Goal: Information Seeking & Learning: Learn about a topic

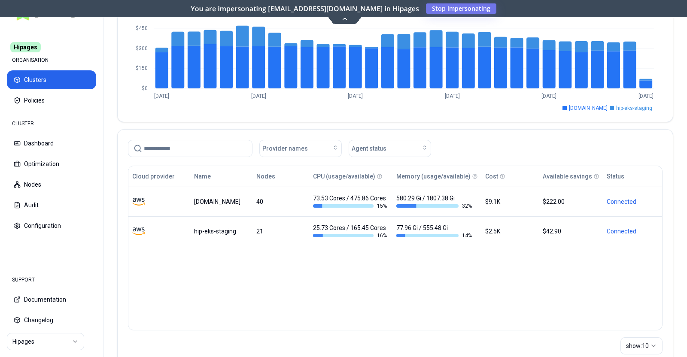
scroll to position [137, 0]
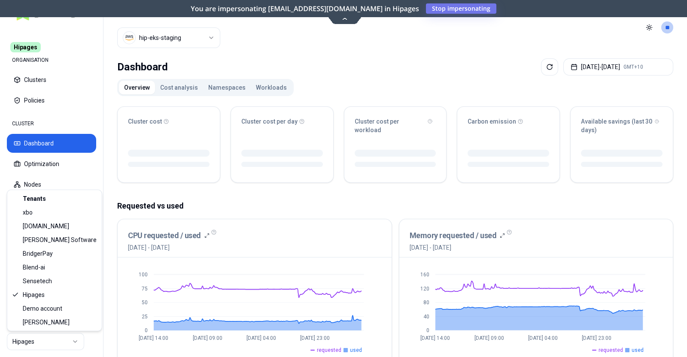
click at [73, 344] on html "Hipages ORGANISATION Clusters Policies CLUSTER Dashboard Optimization Nodes Aud…" at bounding box center [343, 178] width 687 height 357
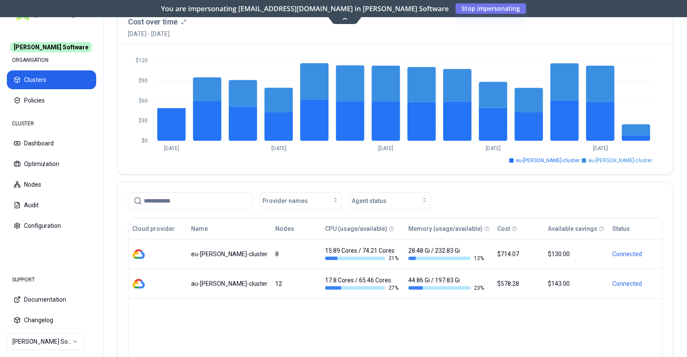
scroll to position [137, 0]
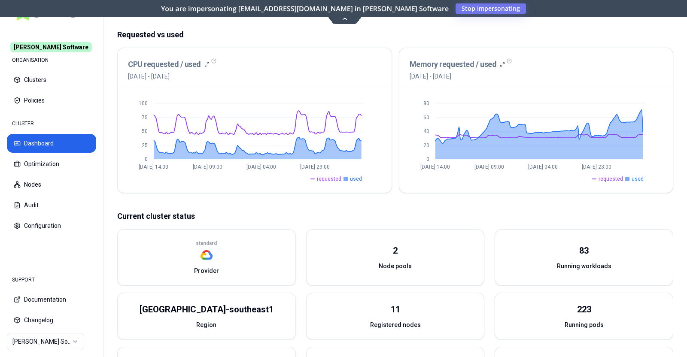
scroll to position [171, 0]
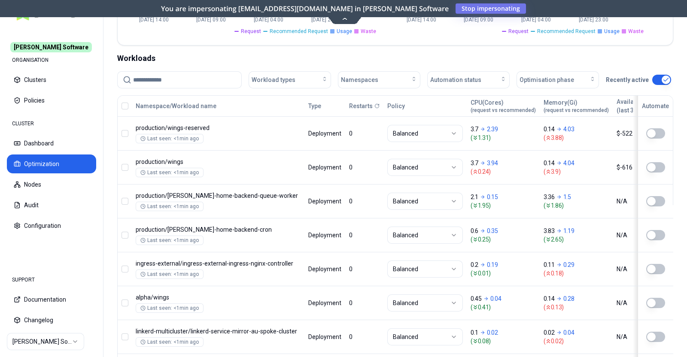
scroll to position [273, 0]
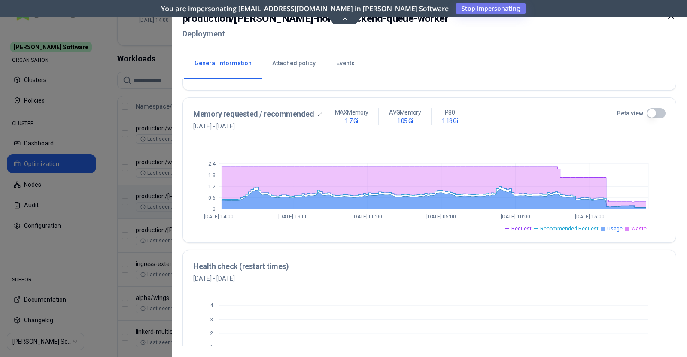
scroll to position [322, 0]
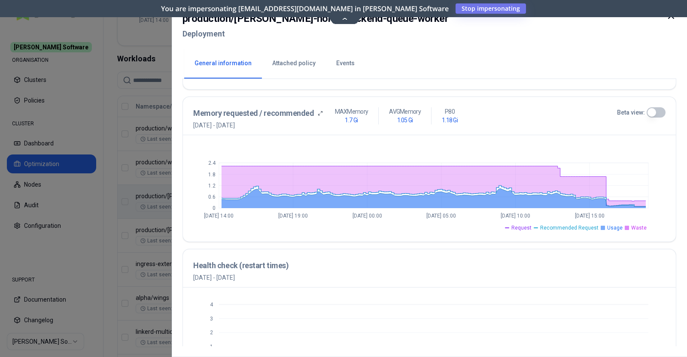
click at [647, 112] on button "Beta view:" at bounding box center [656, 112] width 19 height 10
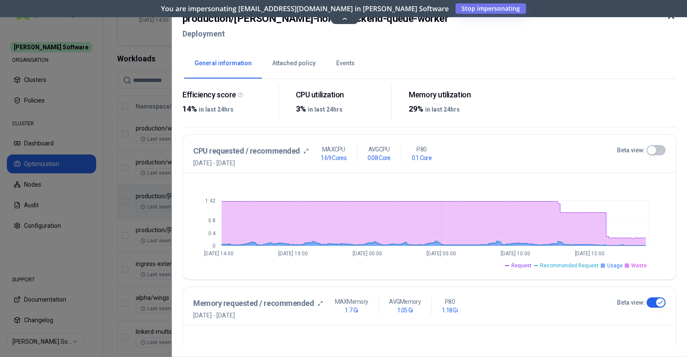
scroll to position [0, 0]
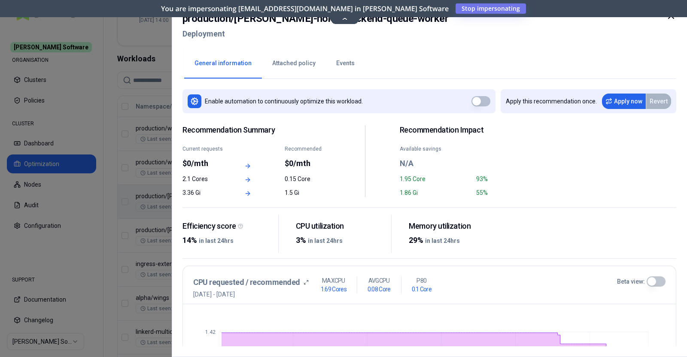
click at [670, 22] on div at bounding box center [671, 26] width 10 height 31
click at [672, 16] on icon at bounding box center [671, 15] width 5 height 5
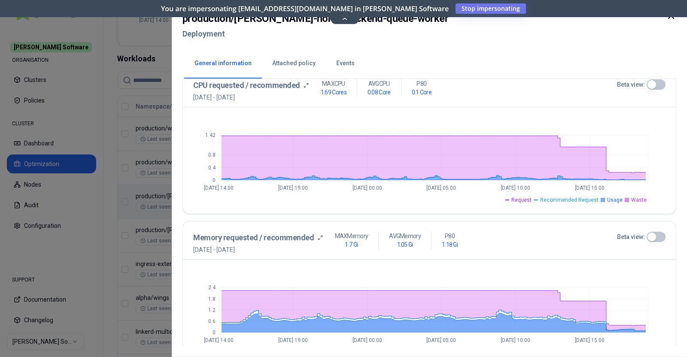
scroll to position [225, 0]
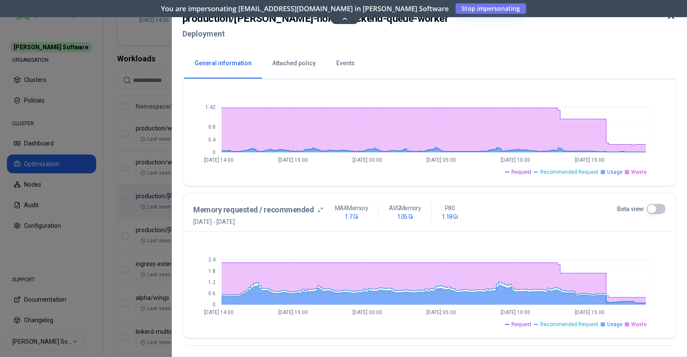
click at [651, 209] on button "Beta view:" at bounding box center [656, 209] width 19 height 10
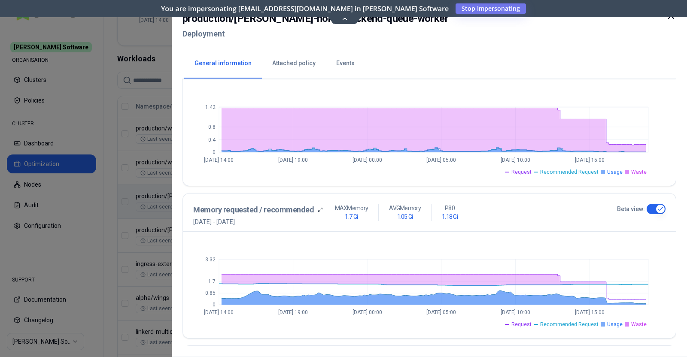
click at [541, 319] on ul "Request Recommended Request Usage Waste" at bounding box center [421, 323] width 456 height 10
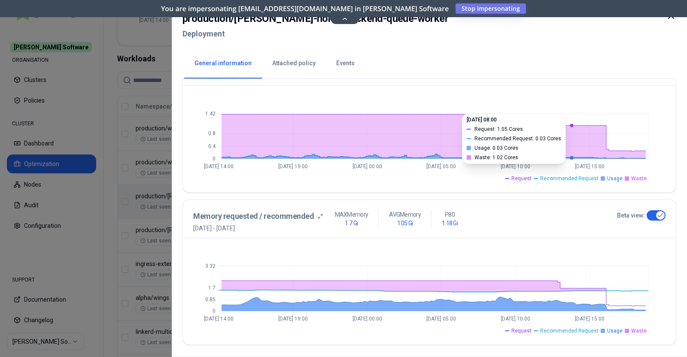
scroll to position [221, 0]
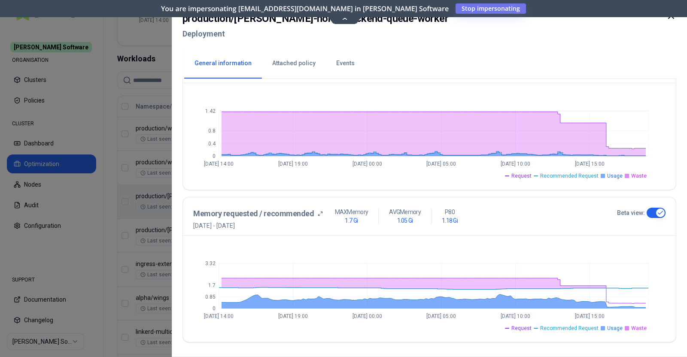
click at [672, 18] on icon at bounding box center [671, 16] width 10 height 10
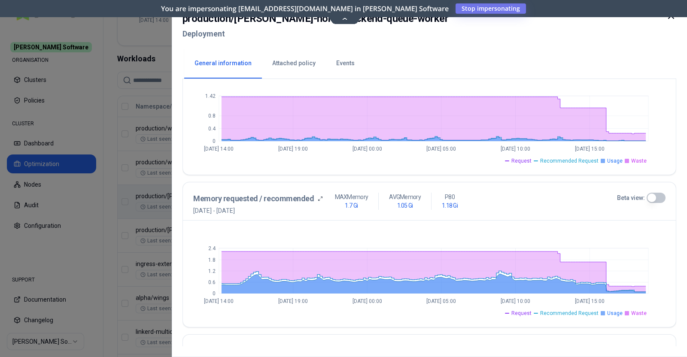
scroll to position [236, 0]
click at [653, 193] on button "Beta view:" at bounding box center [656, 198] width 19 height 10
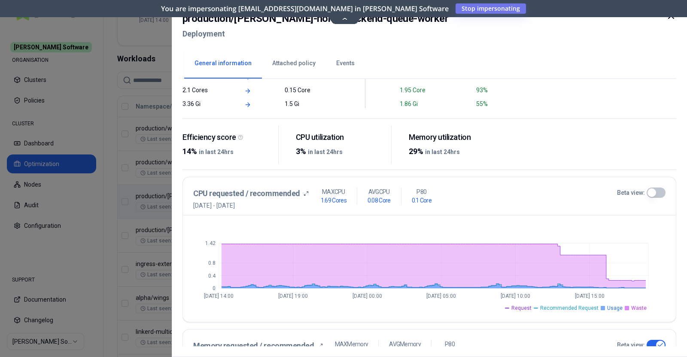
scroll to position [0, 0]
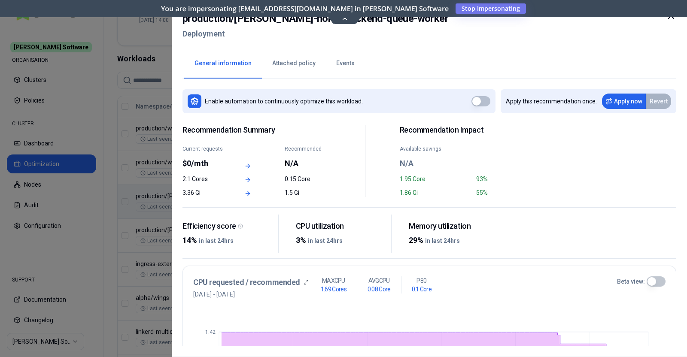
click at [672, 18] on icon at bounding box center [671, 16] width 10 height 10
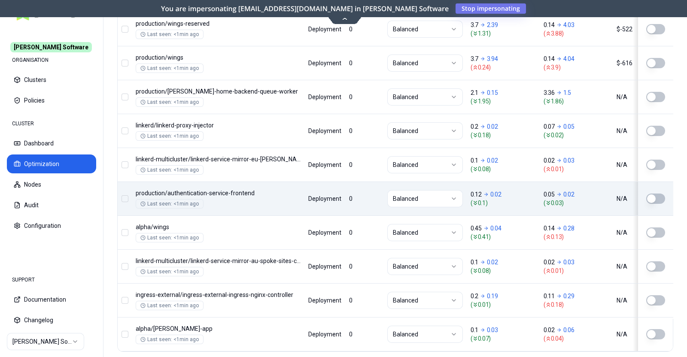
scroll to position [387, 0]
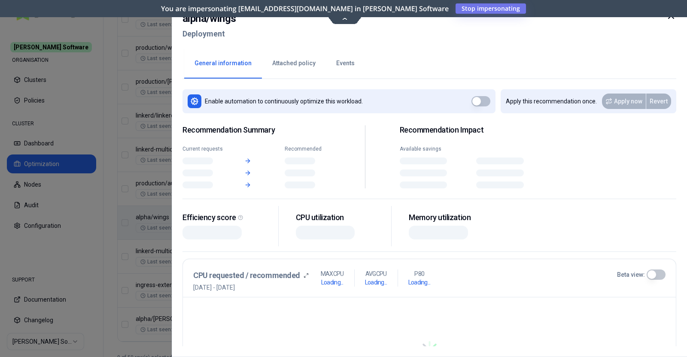
click at [279, 233] on body "Rex Software ORGANISATION Clusters Policies CLUSTER Dashboard Optimization Node…" at bounding box center [343, 178] width 687 height 357
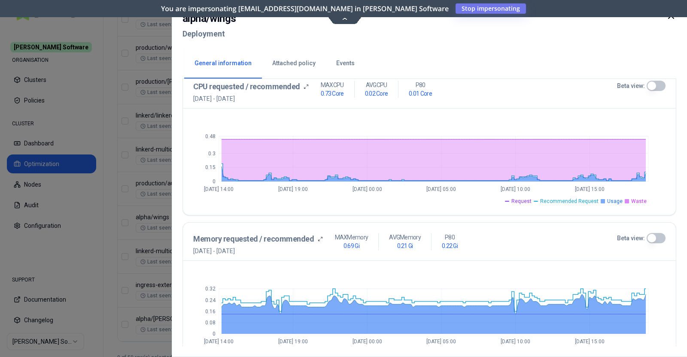
scroll to position [197, 0]
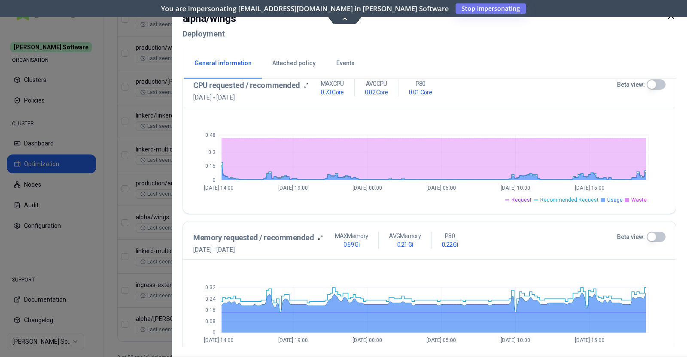
click at [656, 233] on button "Beta view:" at bounding box center [656, 237] width 19 height 10
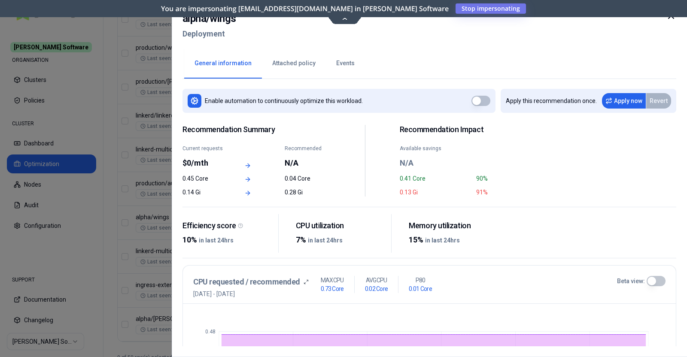
scroll to position [0, 0]
click at [652, 277] on button "Beta view:" at bounding box center [656, 282] width 19 height 10
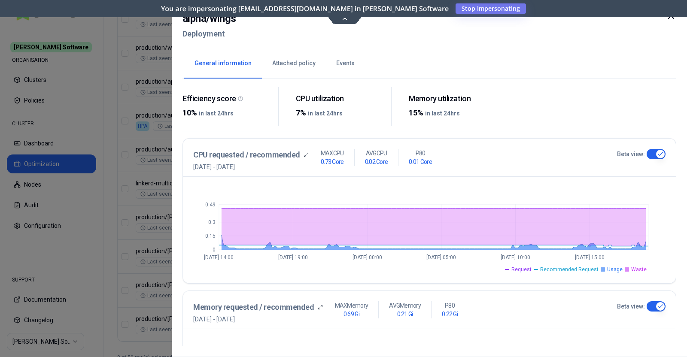
scroll to position [128, 0]
click at [391, 279] on div "0 0.15 0.3 0.49 Sep 17 14:00 Sep 18 19:00 Sep 20 00:00 Sep 21 05:00 Sep 22 10:0…" at bounding box center [429, 229] width 493 height 106
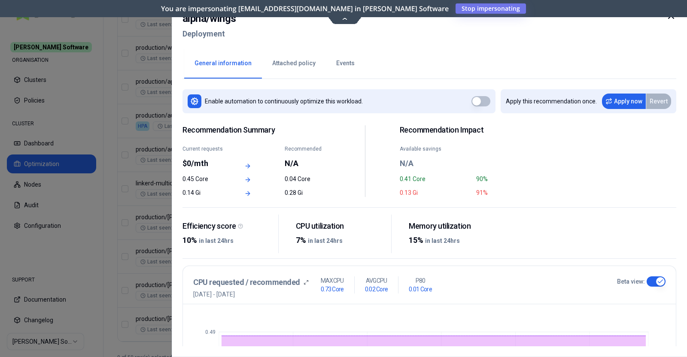
click at [280, 63] on button "Attached policy" at bounding box center [294, 64] width 64 height 30
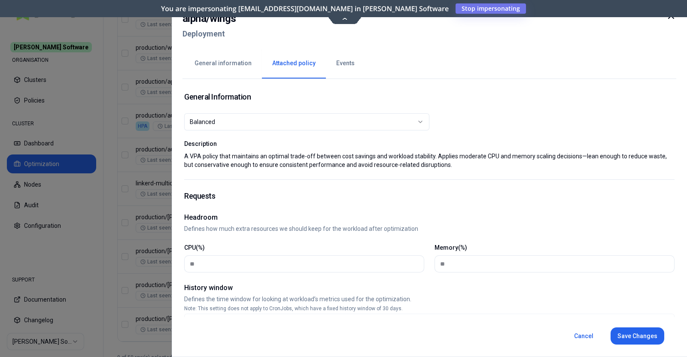
click at [235, 62] on button "General information" at bounding box center [223, 64] width 78 height 30
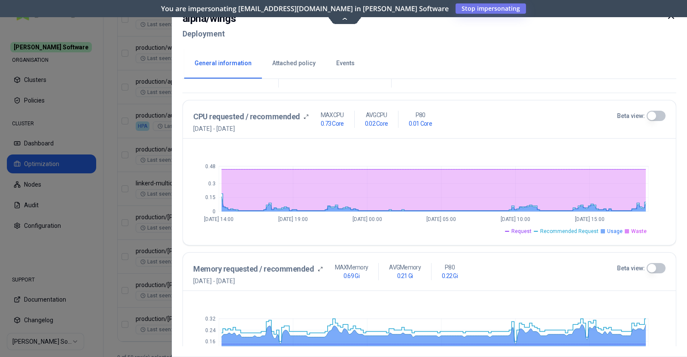
scroll to position [167, 0]
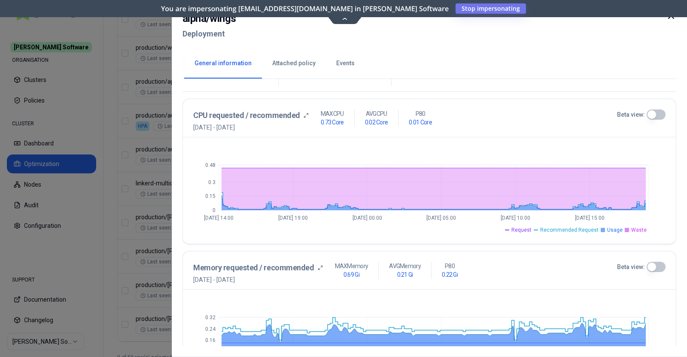
click at [656, 118] on button "Beta view:" at bounding box center [656, 114] width 19 height 10
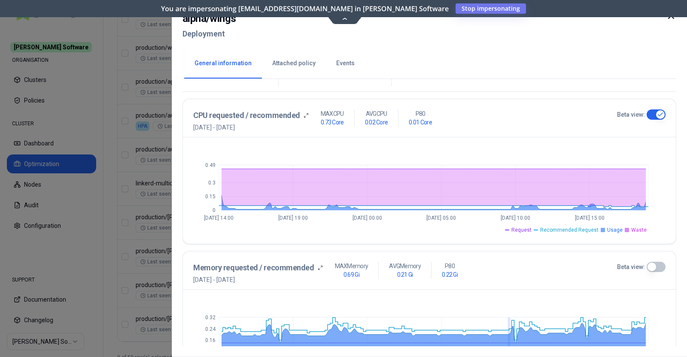
drag, startPoint x: 509, startPoint y: 342, endPoint x: 542, endPoint y: 237, distance: 109.5
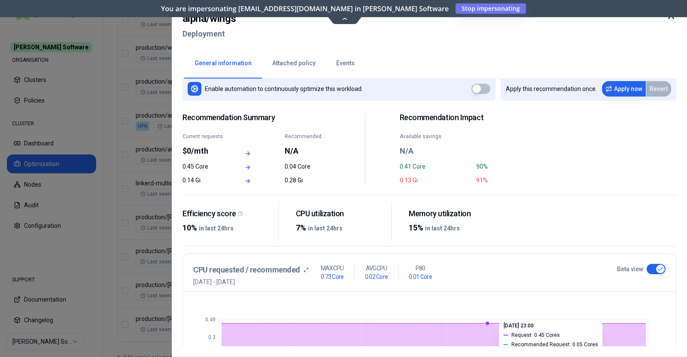
scroll to position [0, 0]
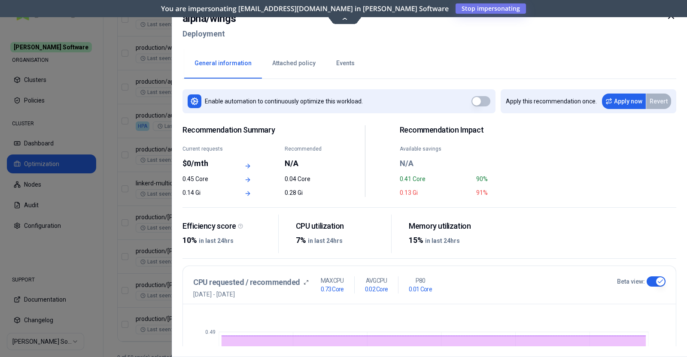
click at [672, 17] on icon at bounding box center [671, 16] width 10 height 10
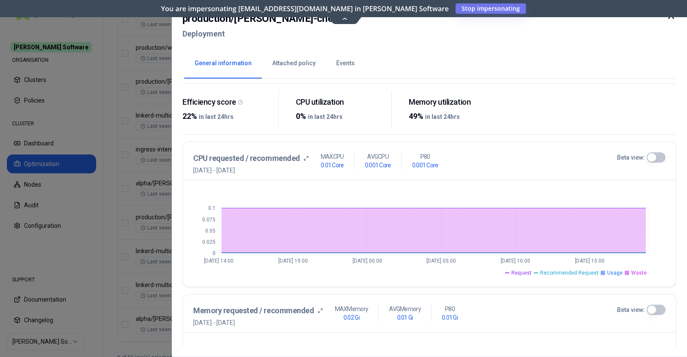
scroll to position [127, 0]
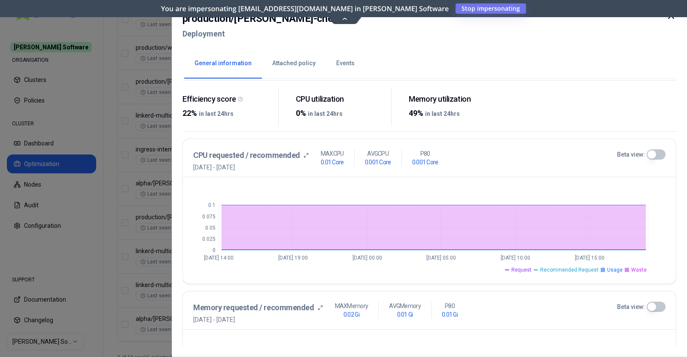
click at [654, 152] on button "Beta view:" at bounding box center [656, 154] width 19 height 10
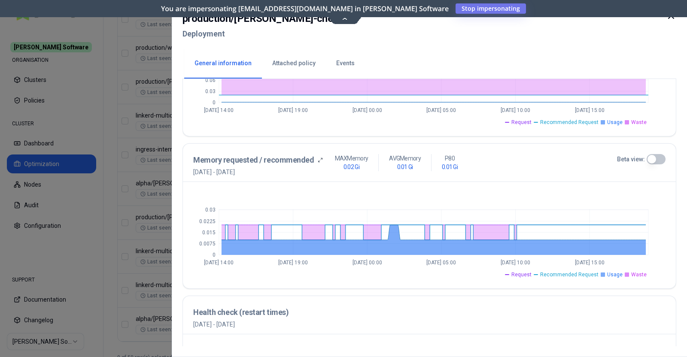
scroll to position [275, 0]
click at [655, 154] on button "Beta view:" at bounding box center [656, 159] width 19 height 10
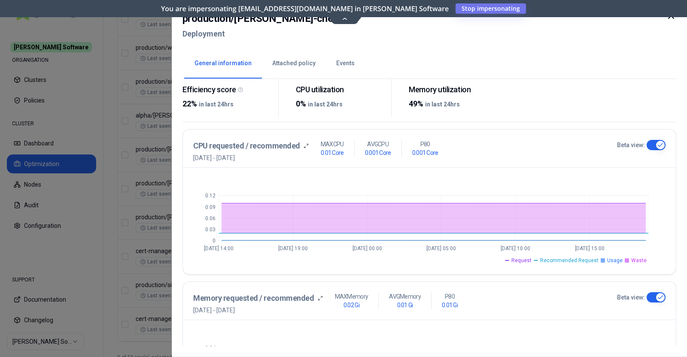
scroll to position [0, 0]
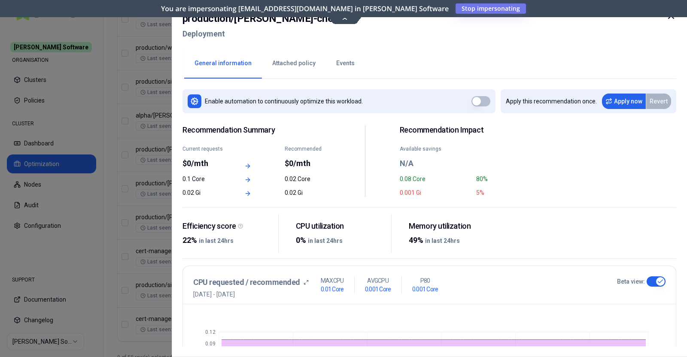
click at [671, 20] on icon at bounding box center [671, 16] width 10 height 10
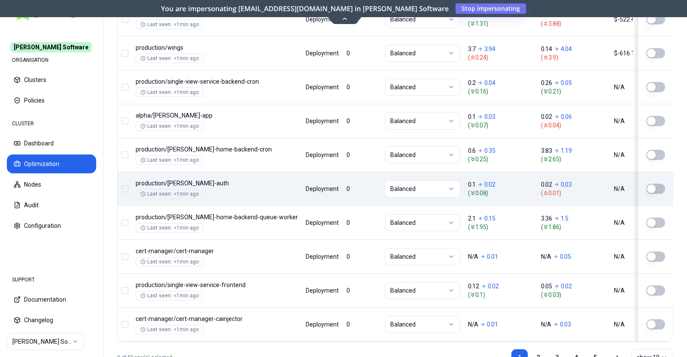
scroll to position [423, 0]
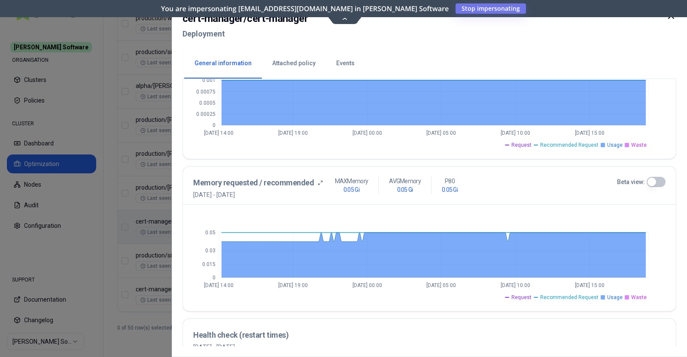
scroll to position [251, 0]
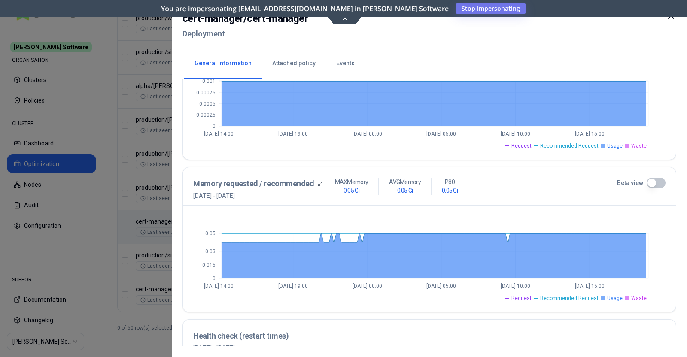
click at [650, 185] on button "Beta view:" at bounding box center [656, 183] width 19 height 10
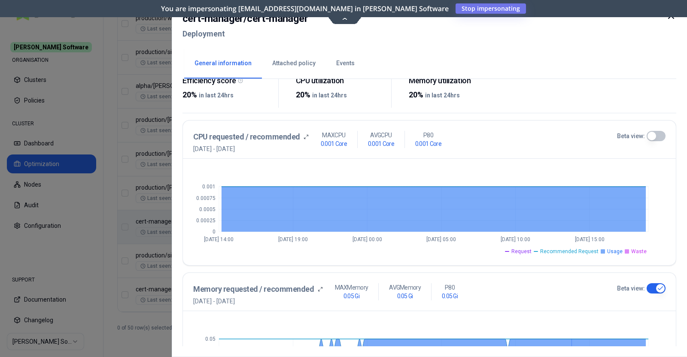
scroll to position [128, 0]
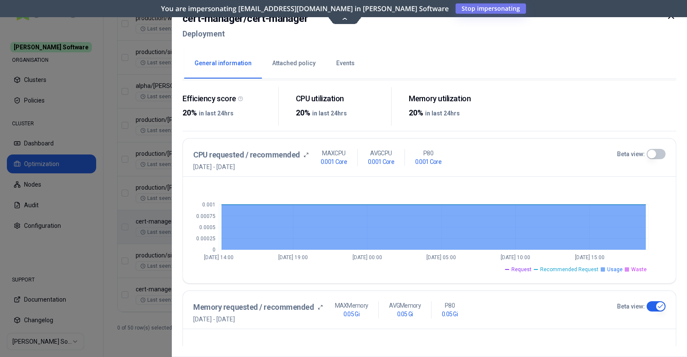
click at [658, 154] on button "Beta view:" at bounding box center [656, 154] width 19 height 10
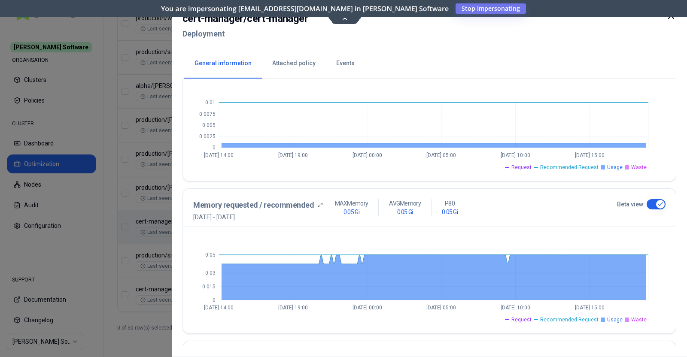
scroll to position [231, 0]
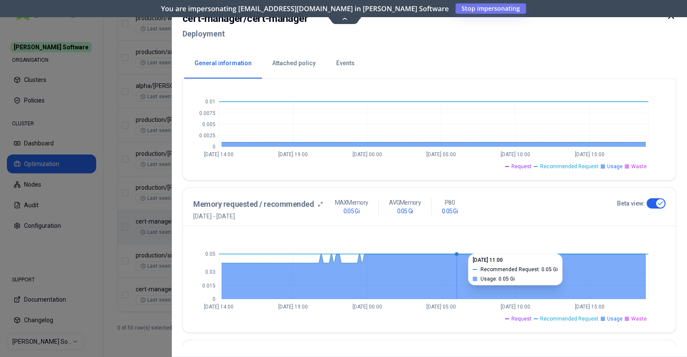
click at [456, 263] on icon at bounding box center [434, 276] width 424 height 45
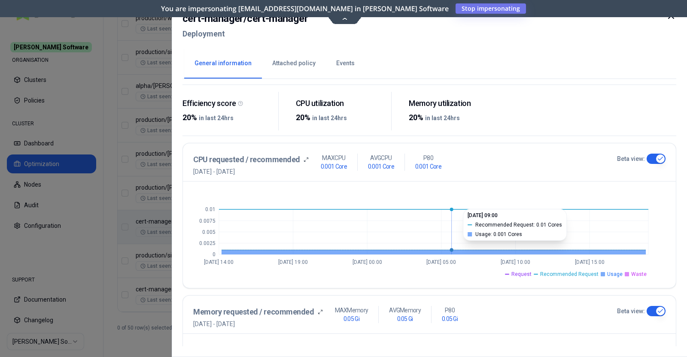
scroll to position [0, 0]
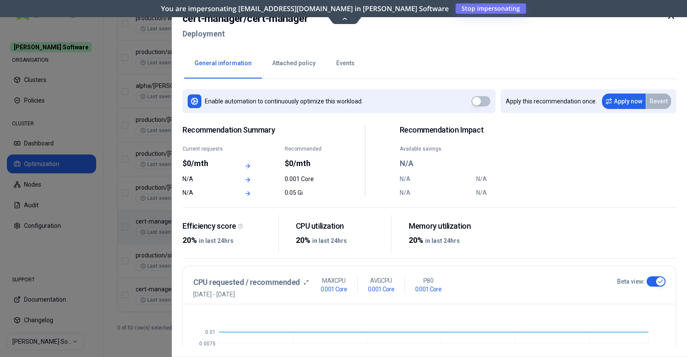
click at [669, 16] on icon at bounding box center [671, 16] width 10 height 10
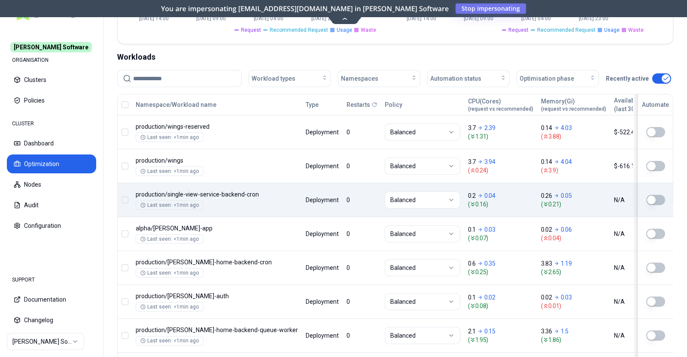
scroll to position [275, 0]
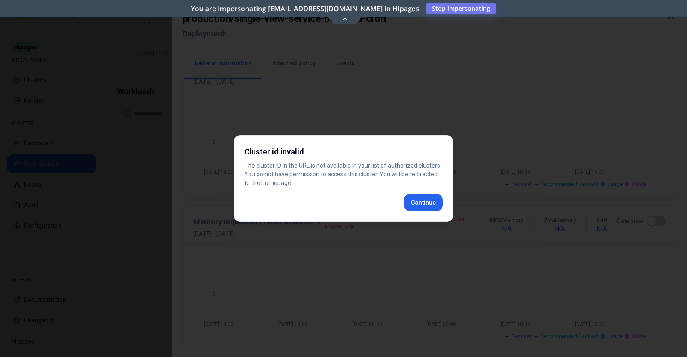
scroll to position [289, 0]
click at [650, 198] on div at bounding box center [343, 178] width 687 height 357
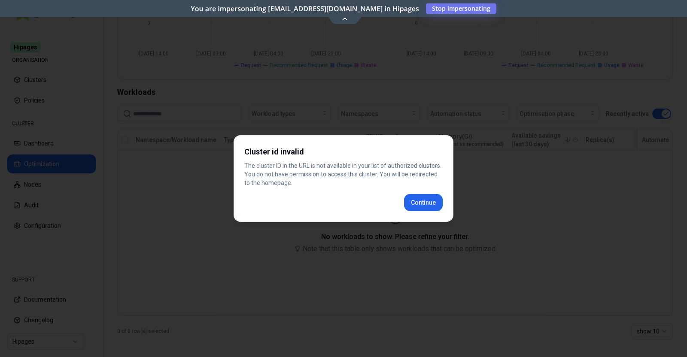
scroll to position [236, 0]
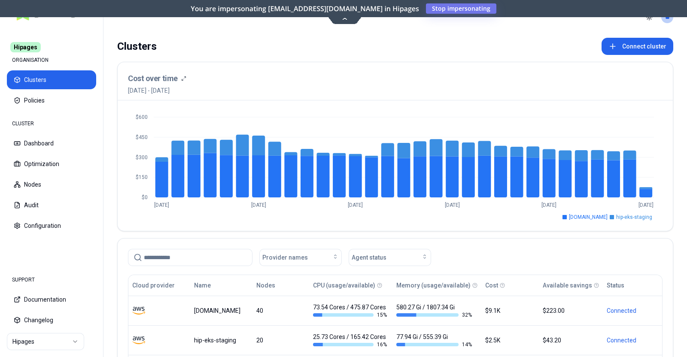
click at [472, 5] on html "Hipages ORGANISATION Clusters Policies CLUSTER Dashboard Optimization Nodes Aud…" at bounding box center [343, 178] width 687 height 357
click at [472, 6] on html "Hipages ORGANISATION Clusters Policies CLUSTER Dashboard Optimization Nodes Aud…" at bounding box center [343, 178] width 687 height 357
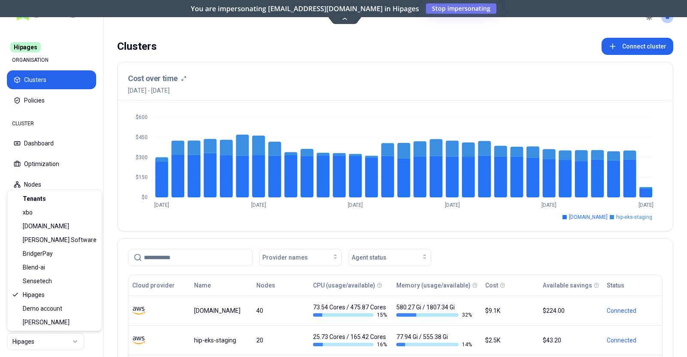
click at [69, 349] on html "Hipages ORGANISATION Clusters Policies CLUSTER Dashboard Optimization Nodes Aud…" at bounding box center [343, 178] width 687 height 357
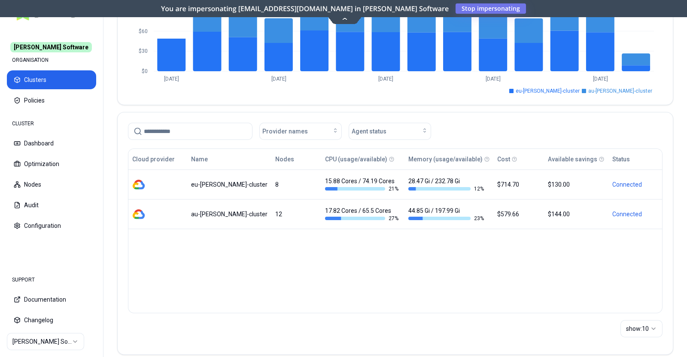
scroll to position [137, 0]
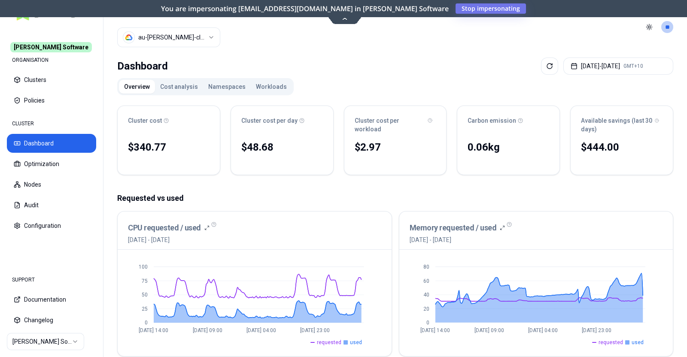
click at [261, 86] on button "Workloads" at bounding box center [271, 87] width 41 height 14
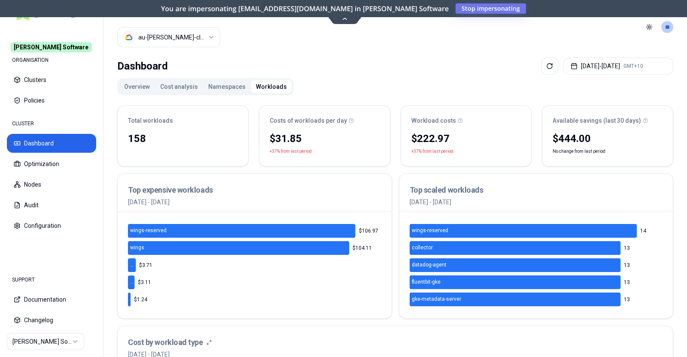
click at [140, 94] on div "Overview Cost analysis Namespaces Workloads" at bounding box center [205, 86] width 176 height 17
click at [136, 89] on button "Overview" at bounding box center [137, 87] width 36 height 14
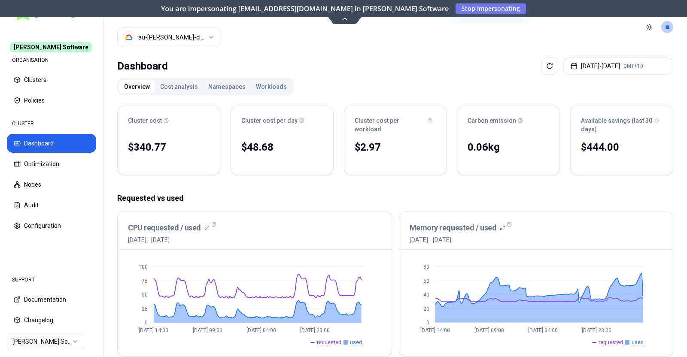
click at [254, 88] on button "Workloads" at bounding box center [271, 87] width 41 height 14
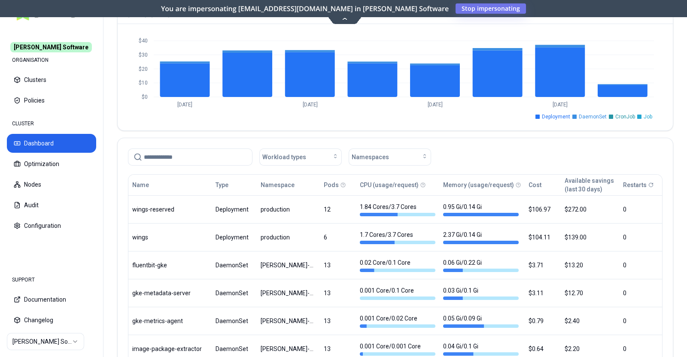
scroll to position [513, 0]
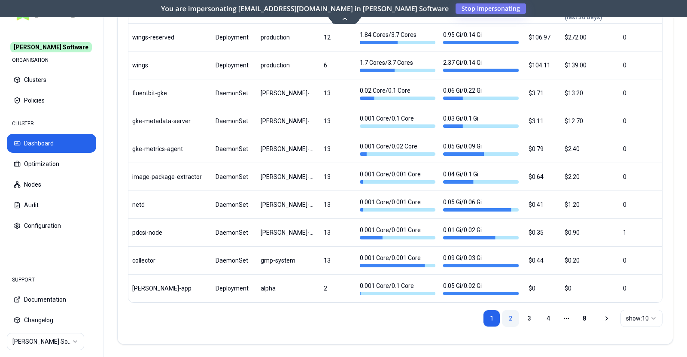
click at [509, 317] on link "2" at bounding box center [510, 318] width 17 height 17
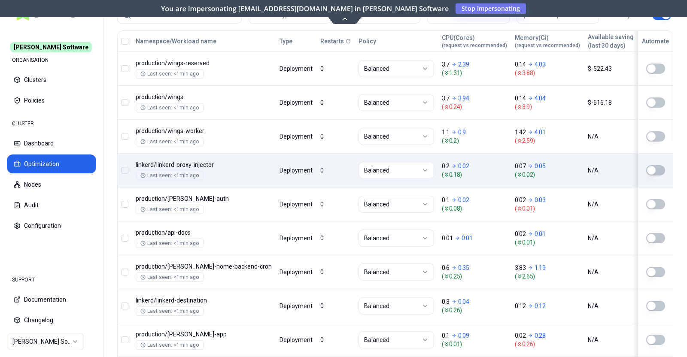
scroll to position [337, 0]
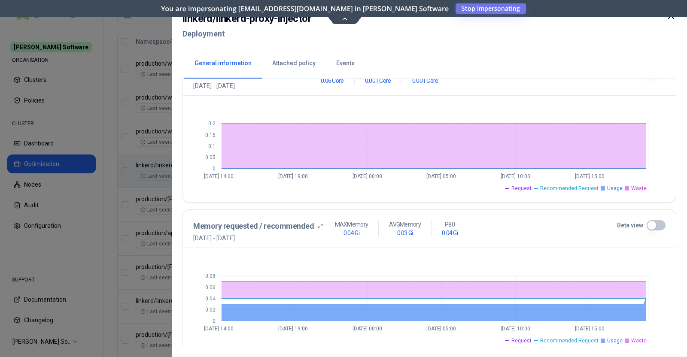
scroll to position [209, 0]
click at [650, 218] on div "Memory requested / recommended 17th September 2025 - 24th September 2025 MAX Me…" at bounding box center [429, 229] width 493 height 38
click at [653, 224] on button "Beta view:" at bounding box center [656, 225] width 19 height 10
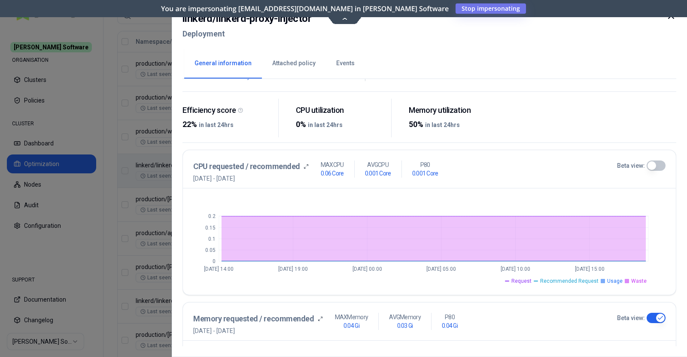
scroll to position [108, 0]
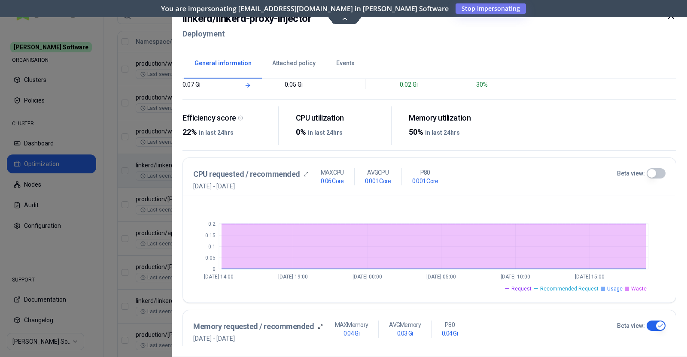
click at [659, 170] on button "Beta view:" at bounding box center [656, 173] width 19 height 10
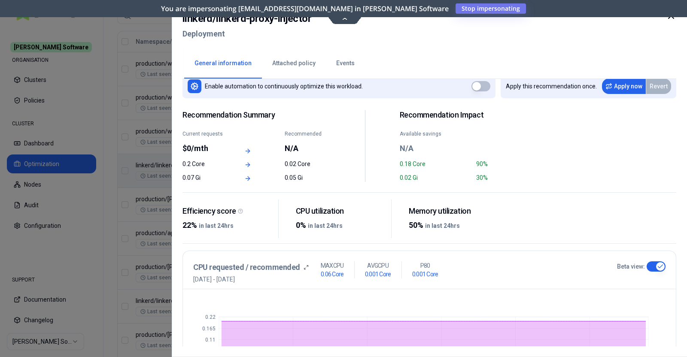
scroll to position [0, 0]
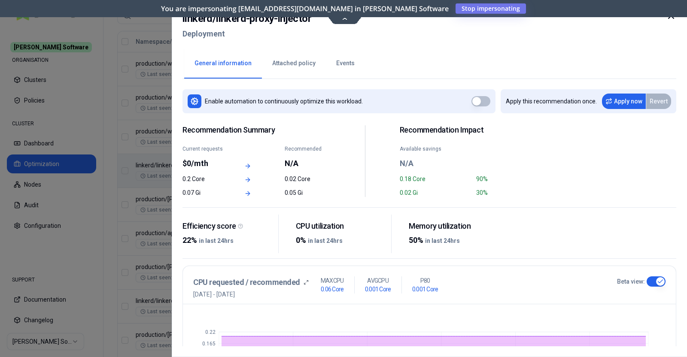
click at [672, 20] on icon at bounding box center [671, 16] width 10 height 10
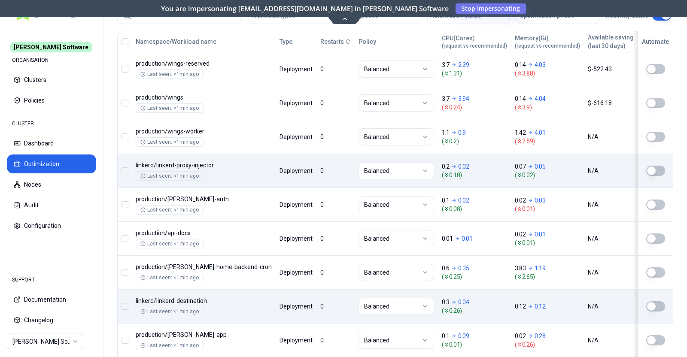
scroll to position [366, 0]
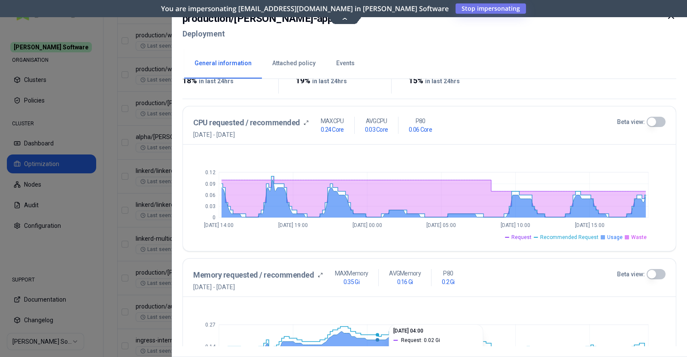
scroll to position [156, 0]
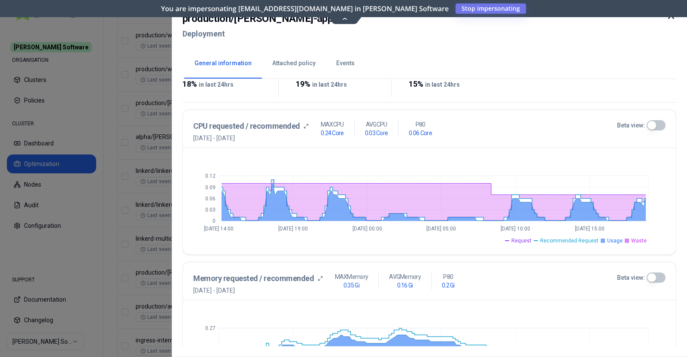
drag, startPoint x: 657, startPoint y: 280, endPoint x: 448, endPoint y: 167, distance: 237.1
click at [448, 167] on icon "0 0.03 0.06 0.09 0.12 Sep 17 14:00 Sep 18 19:00 Sep 20 00:00 Sep 21 05:00 Sep 2…" at bounding box center [429, 201] width 472 height 86
click at [653, 274] on button "Beta view:" at bounding box center [656, 278] width 19 height 10
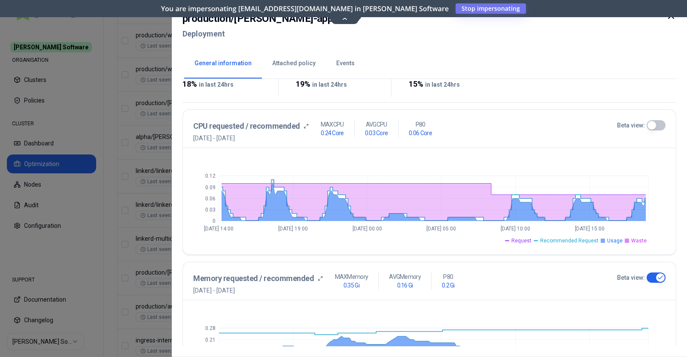
click at [659, 117] on div "CPU requested / recommended 17th September 2025 - 24th September 2025 MAX CPU 0…" at bounding box center [429, 129] width 493 height 38
click at [659, 126] on button "Beta view:" at bounding box center [656, 125] width 19 height 10
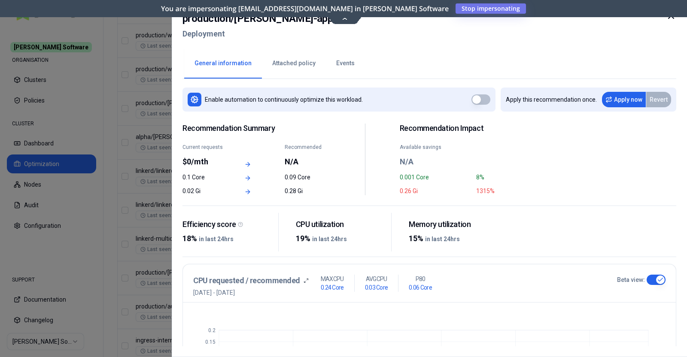
scroll to position [0, 0]
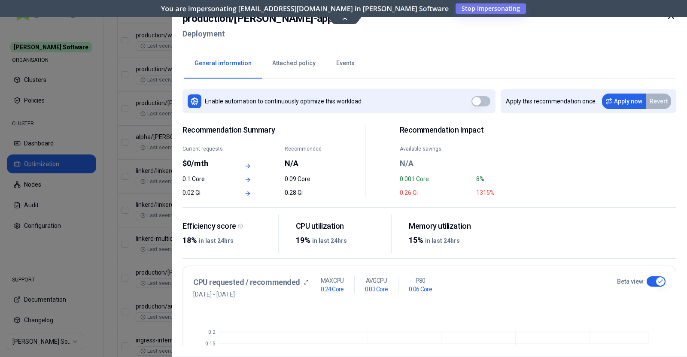
click at [195, 179] on div "0.1 Core" at bounding box center [205, 179] width 46 height 9
click at [432, 295] on div "CPU requested / recommended 17th September 2025 - 24th September 2025 MAX CPU 0…" at bounding box center [405, 288] width 424 height 22
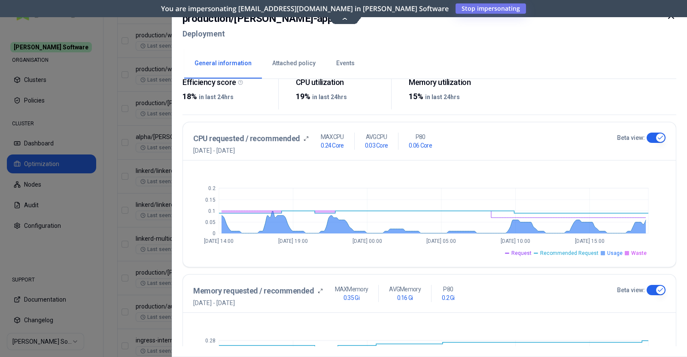
scroll to position [138, 0]
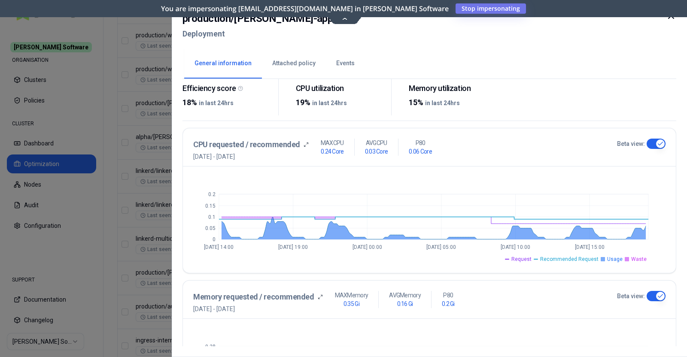
click at [650, 144] on button "Beta view:" at bounding box center [656, 144] width 19 height 10
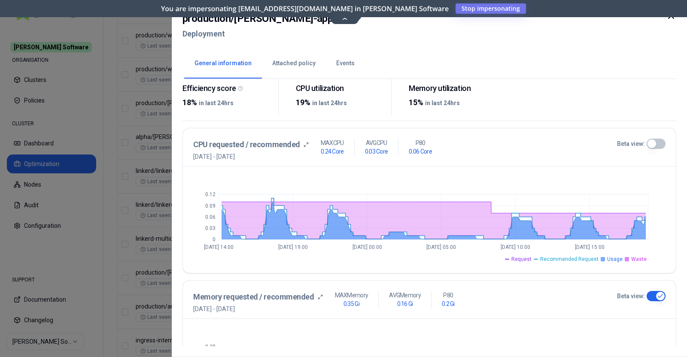
click at [650, 295] on button "Beta view:" at bounding box center [656, 296] width 19 height 10
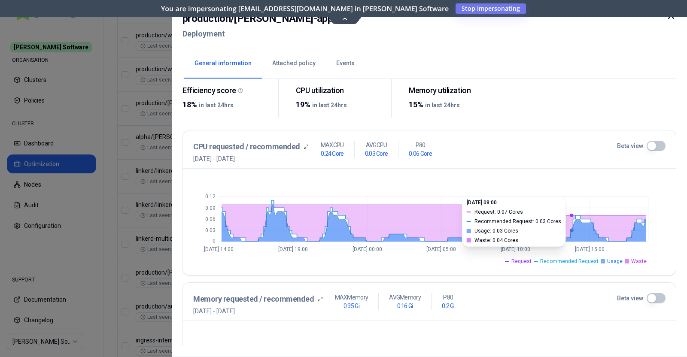
scroll to position [0, 0]
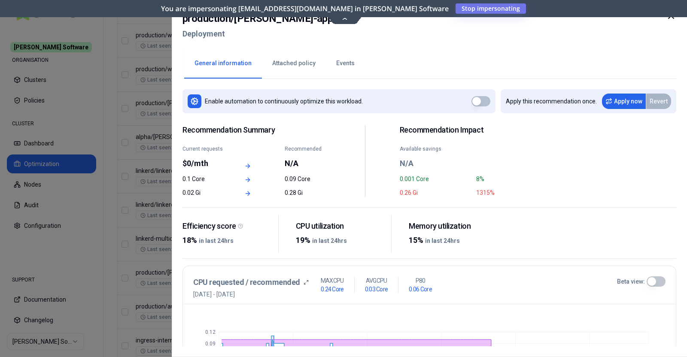
click at [670, 15] on icon at bounding box center [671, 15] width 5 height 5
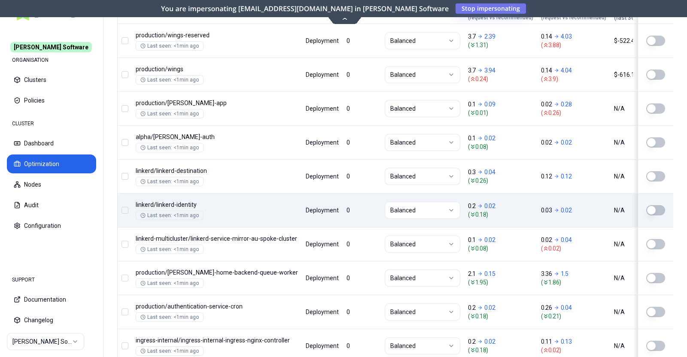
click at [381, 203] on div "Balanced" at bounding box center [422, 210] width 82 height 17
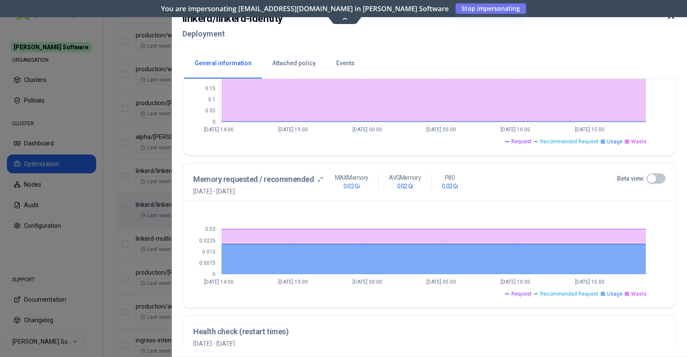
scroll to position [247, 0]
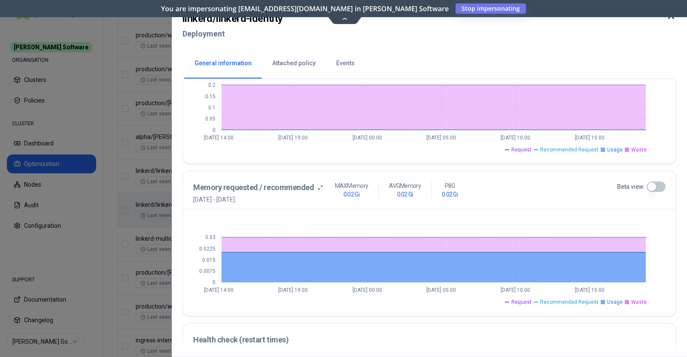
click at [657, 183] on button "Beta view:" at bounding box center [656, 187] width 19 height 10
click at [647, 188] on div "Beta view:" at bounding box center [641, 187] width 49 height 10
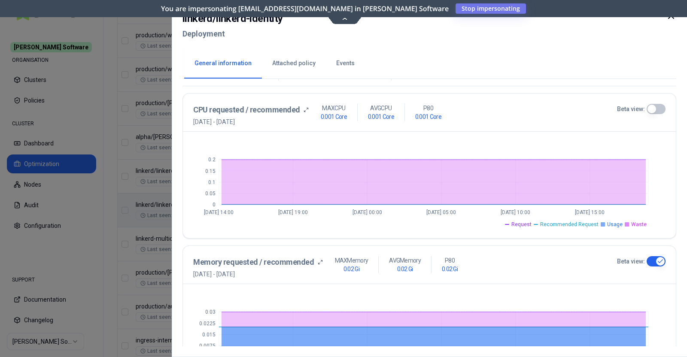
scroll to position [157, 0]
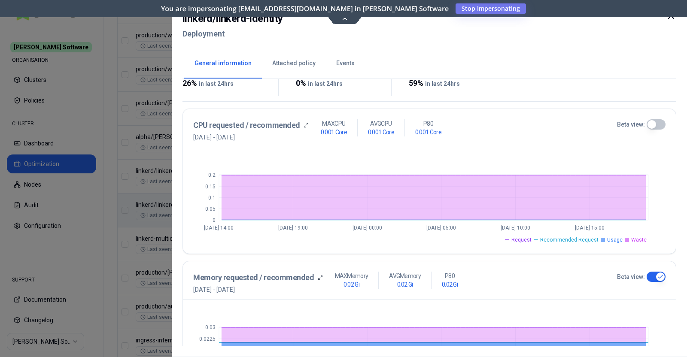
click at [669, 21] on div at bounding box center [671, 26] width 10 height 31
click at [671, 16] on icon at bounding box center [671, 16] width 10 height 10
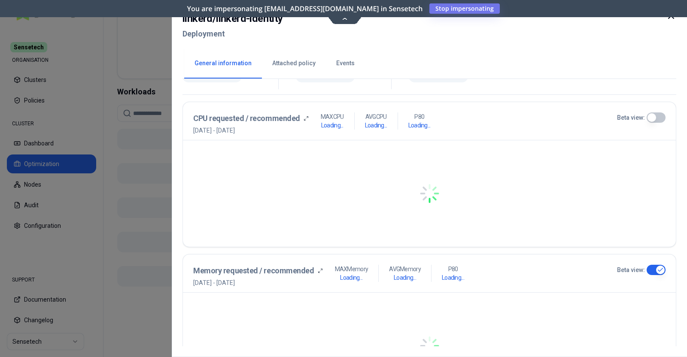
scroll to position [149, 0]
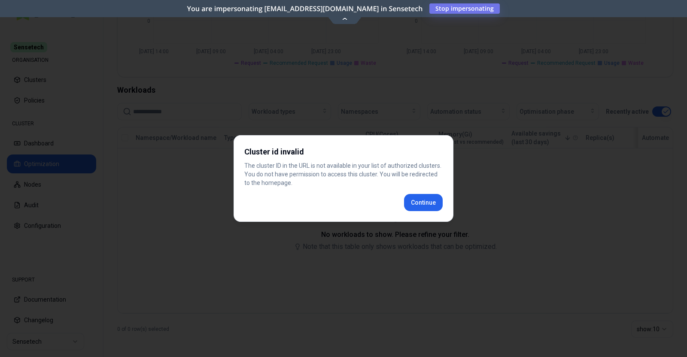
scroll to position [236, 0]
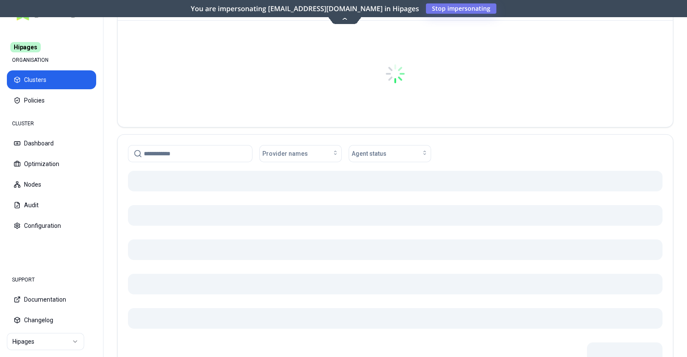
scroll to position [132, 0]
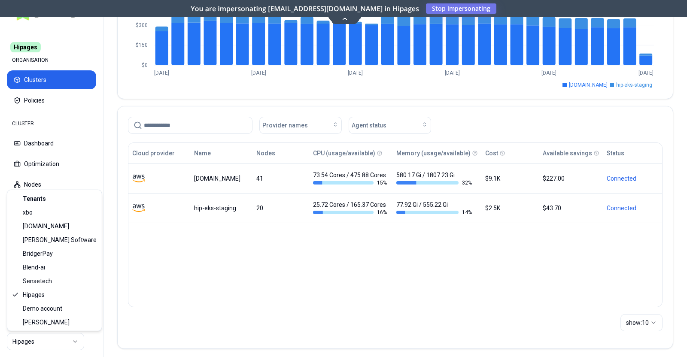
click at [79, 336] on html "Hipages ORGANISATION Clusters Policies CLUSTER Dashboard Optimization Nodes Aud…" at bounding box center [343, 178] width 687 height 357
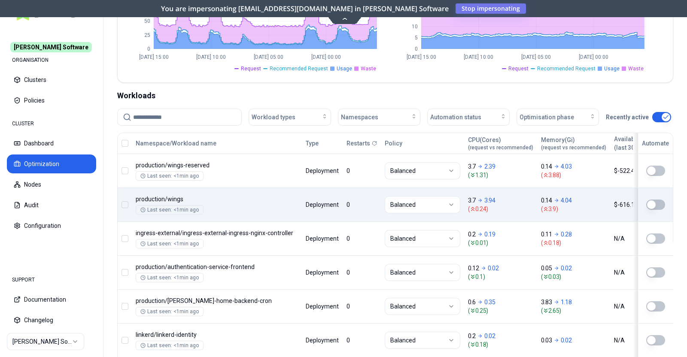
scroll to position [238, 0]
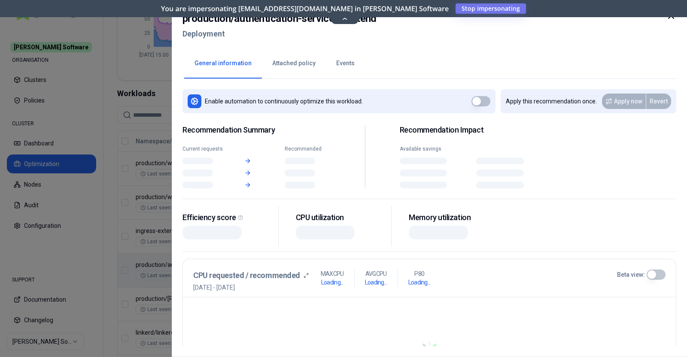
click at [212, 283] on body "Rex Software ORGANISATION Clusters Policies CLUSTER Dashboard Optimization Node…" at bounding box center [343, 178] width 687 height 357
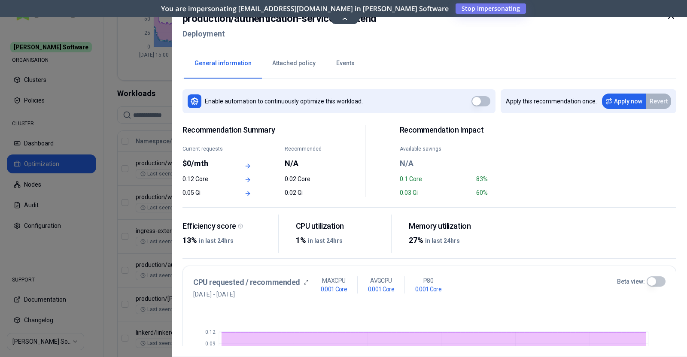
click at [669, 21] on div at bounding box center [671, 26] width 10 height 31
click at [671, 18] on icon at bounding box center [671, 16] width 10 height 10
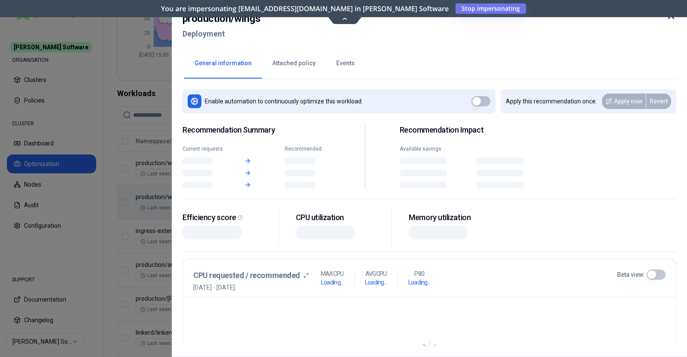
click at [311, 195] on body "Rex Software ORGANISATION Clusters Policies CLUSTER Dashboard Optimization Node…" at bounding box center [343, 178] width 687 height 357
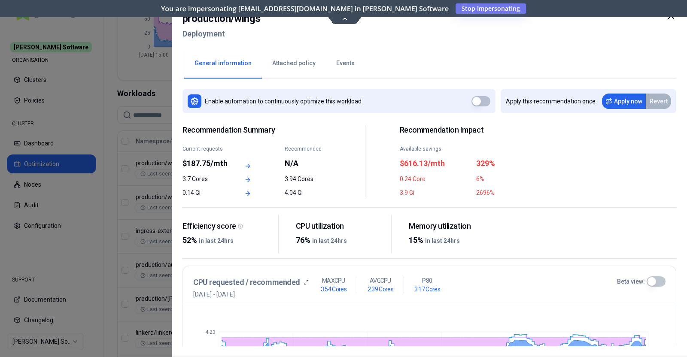
click at [672, 18] on icon at bounding box center [671, 16] width 10 height 10
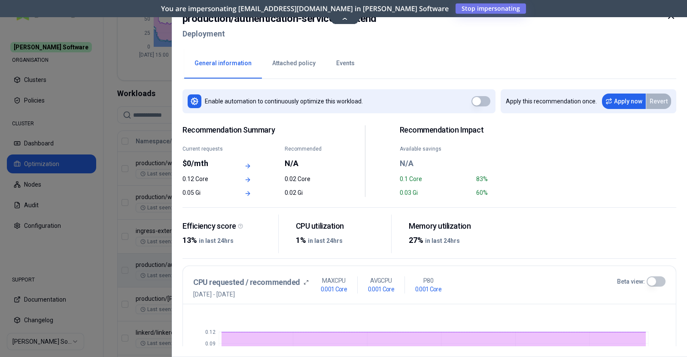
click at [672, 17] on icon at bounding box center [671, 15] width 5 height 5
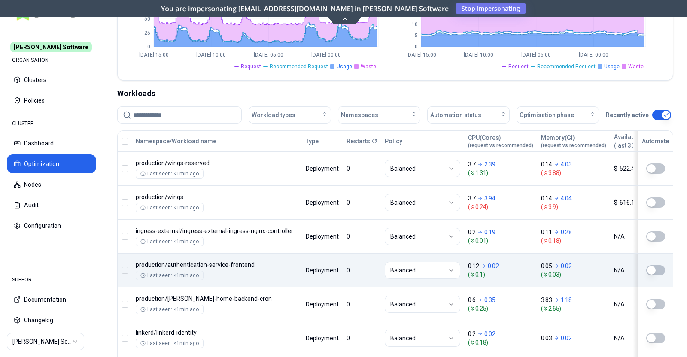
scroll to position [267, 0]
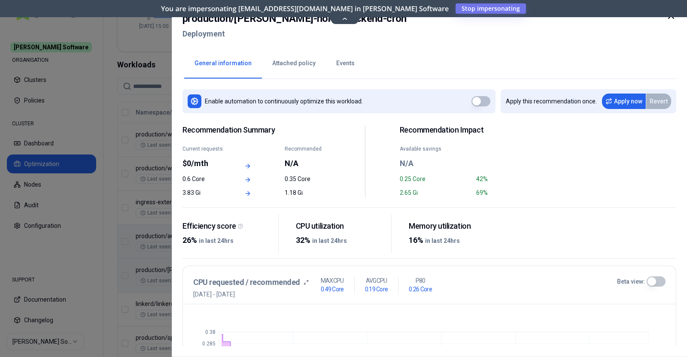
click at [672, 19] on icon at bounding box center [671, 16] width 10 height 10
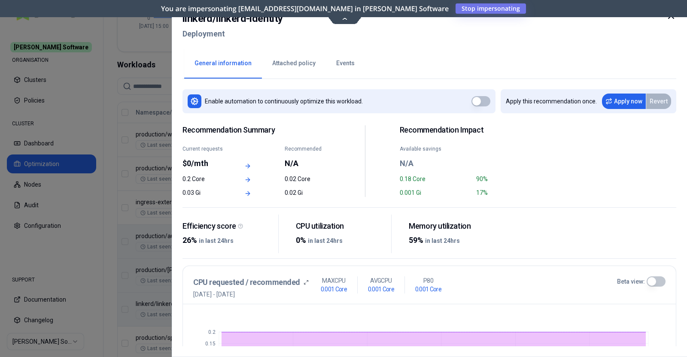
click at [672, 19] on icon at bounding box center [671, 16] width 10 height 10
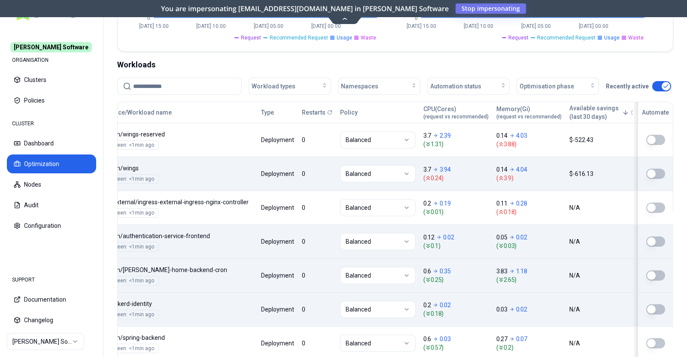
scroll to position [0, 42]
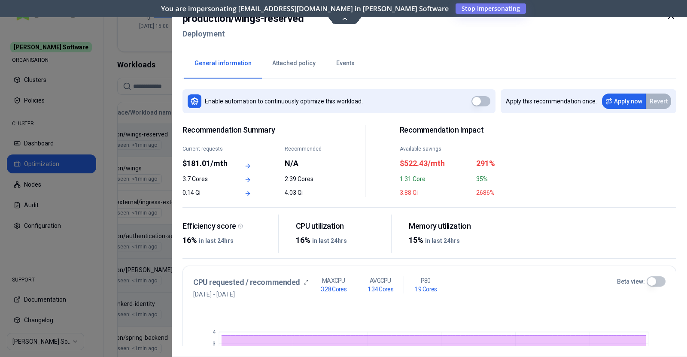
click at [668, 20] on icon at bounding box center [671, 16] width 10 height 10
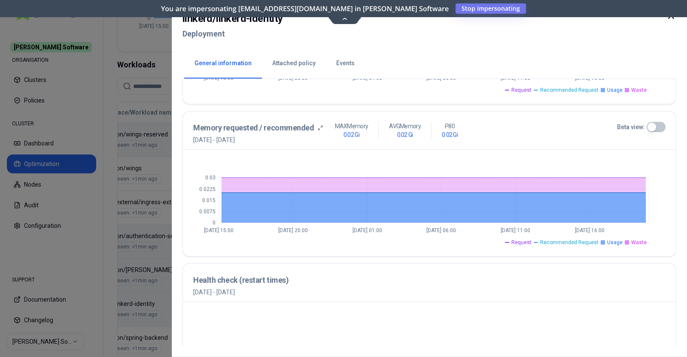
scroll to position [318, 0]
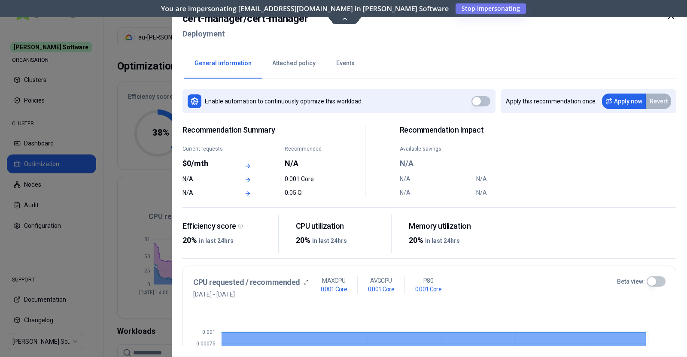
click at [666, 18] on icon at bounding box center [671, 16] width 10 height 10
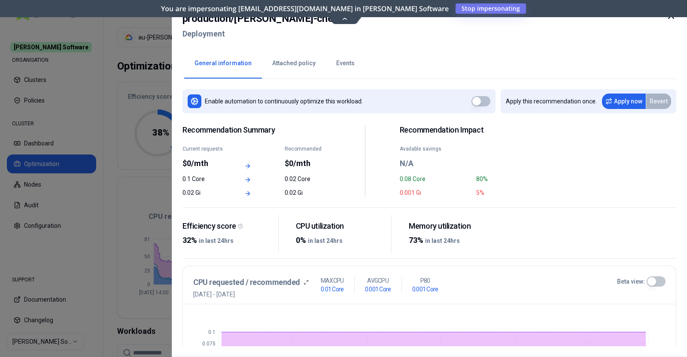
click at [672, 21] on icon at bounding box center [671, 16] width 10 height 10
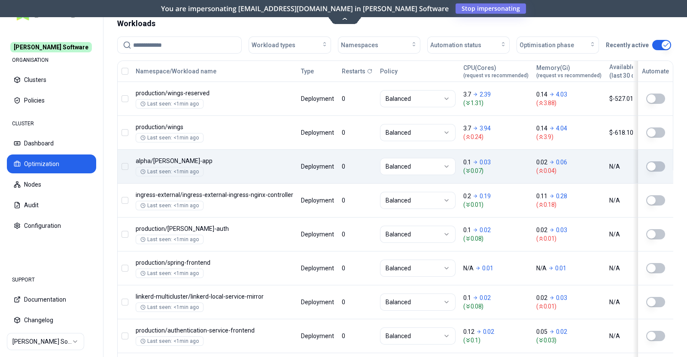
scroll to position [309, 0]
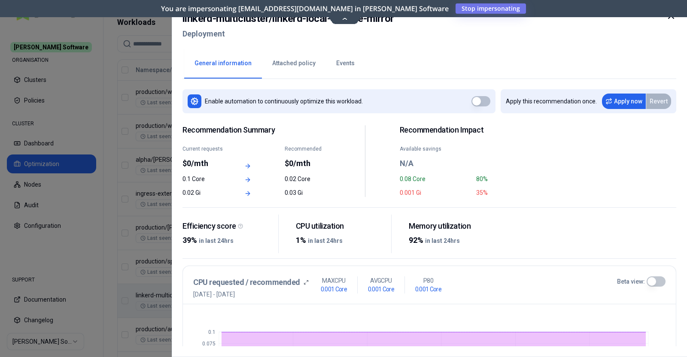
click at [672, 17] on icon at bounding box center [671, 16] width 10 height 10
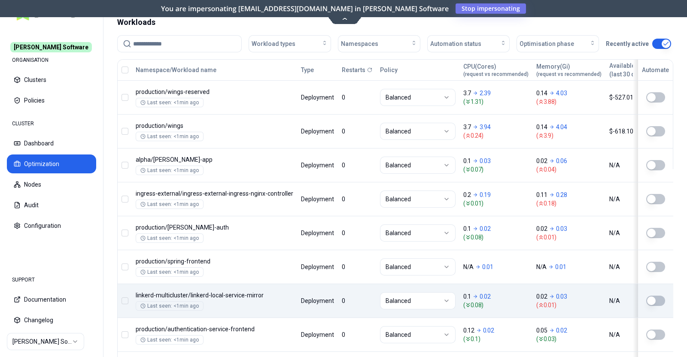
scroll to position [423, 0]
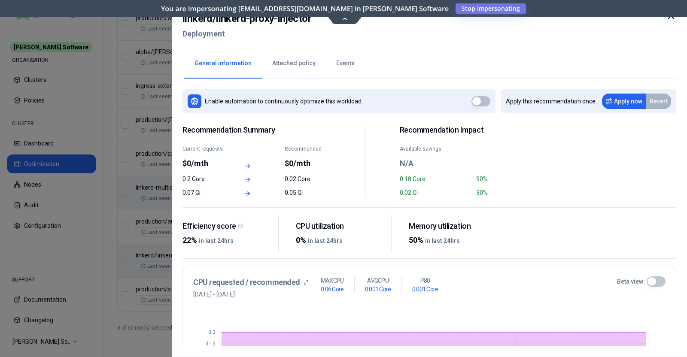
click at [671, 19] on icon at bounding box center [671, 16] width 10 height 10
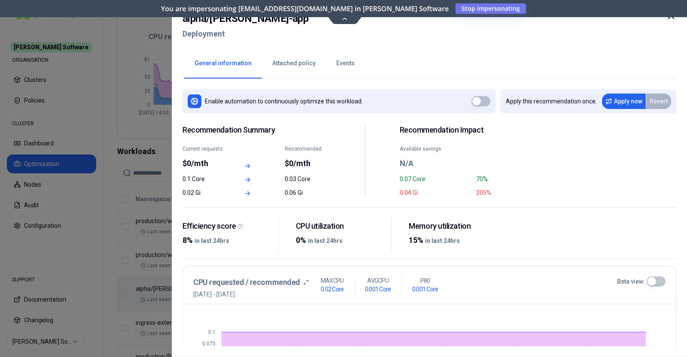
click at [676, 16] on icon at bounding box center [671, 16] width 10 height 10
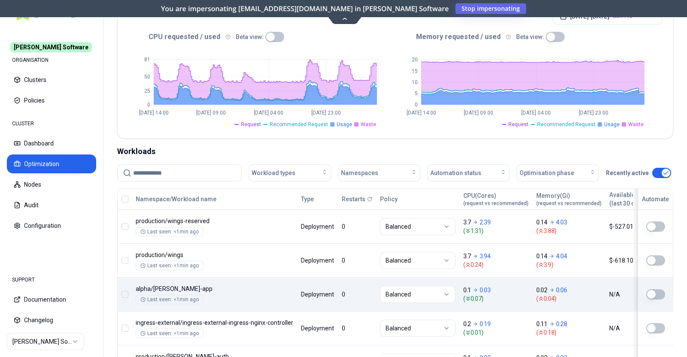
click at [0, 0] on span "Stop impersonating" at bounding box center [0, 0] width 0 height 0
